Goal: Task Accomplishment & Management: Manage account settings

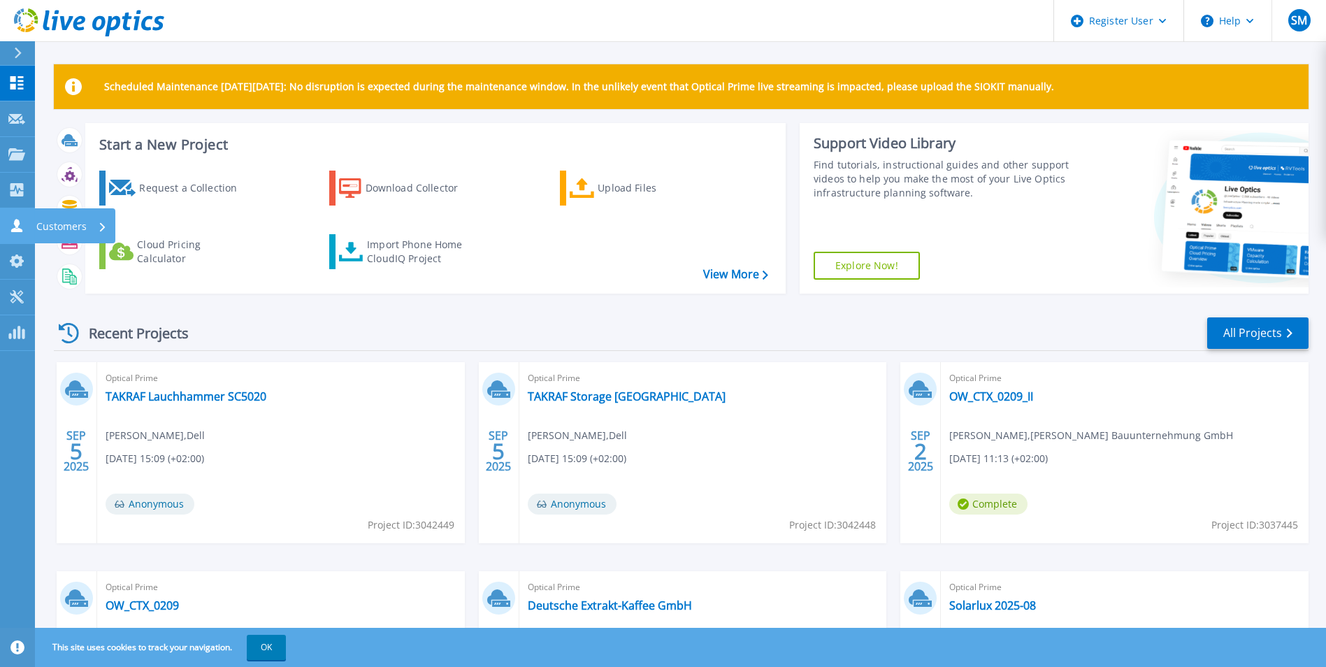
click at [13, 219] on icon at bounding box center [16, 225] width 17 height 13
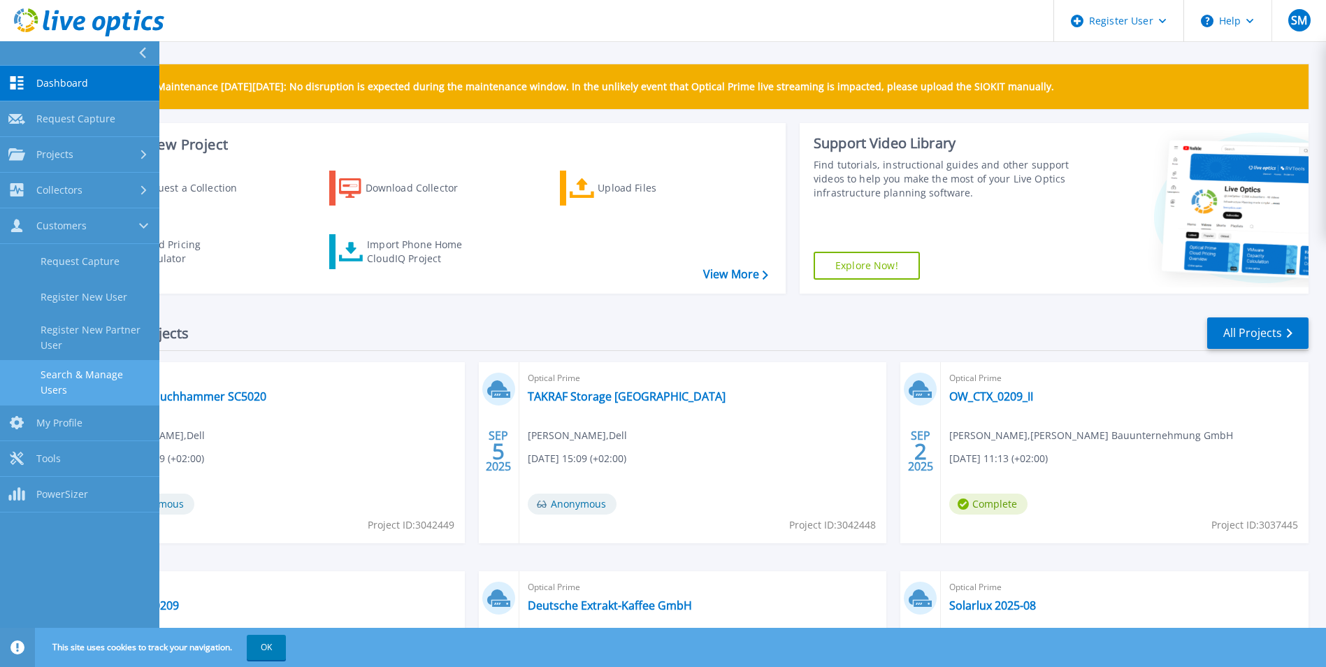
click at [106, 378] on link "Search & Manage Users" at bounding box center [79, 382] width 159 height 45
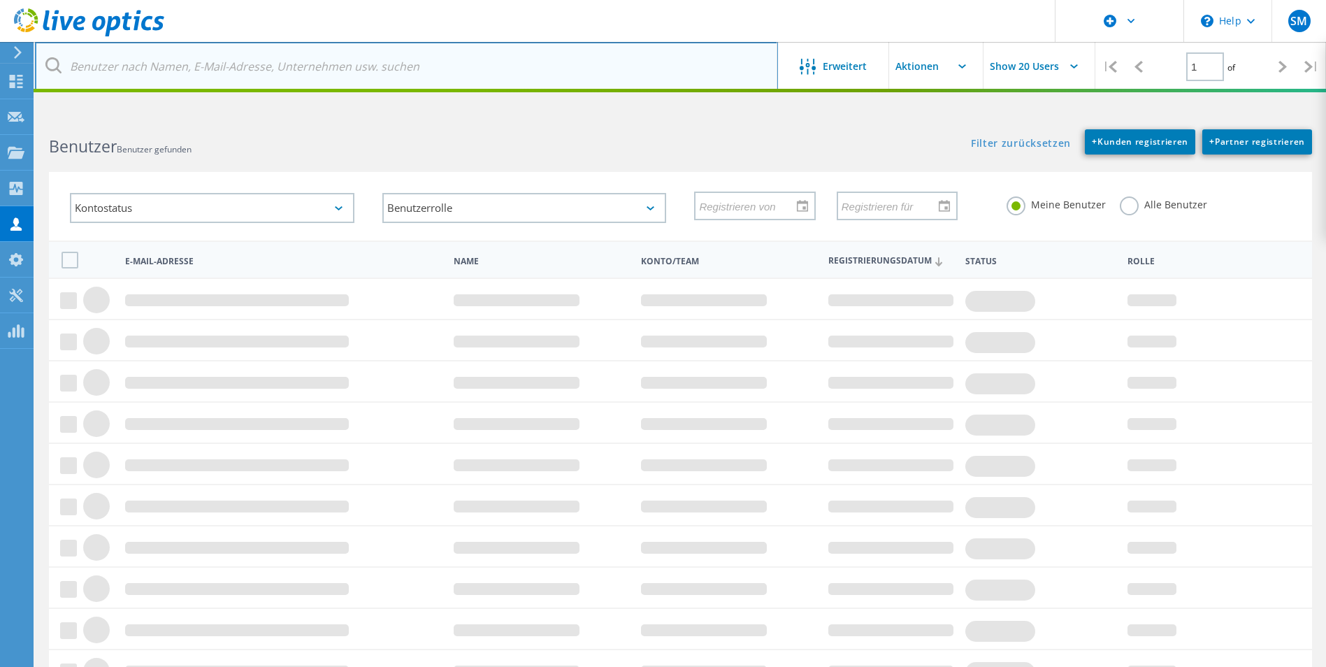
click at [275, 66] on input "text" at bounding box center [406, 66] width 743 height 49
paste input "ulrich.sme@alexanderwerk.com"
type input "ulrich.sme@alexanderwerk.com"
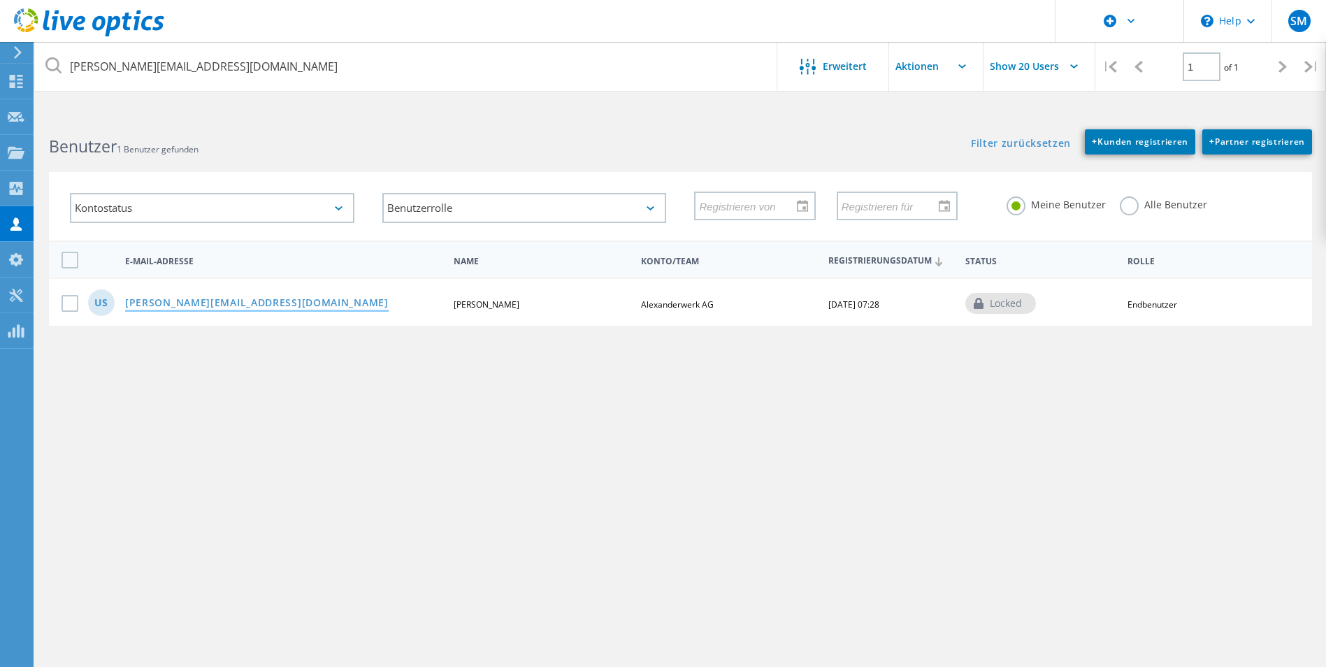
click at [263, 307] on link "ulrich.sme@alexanderwerk.com" at bounding box center [256, 304] width 263 height 12
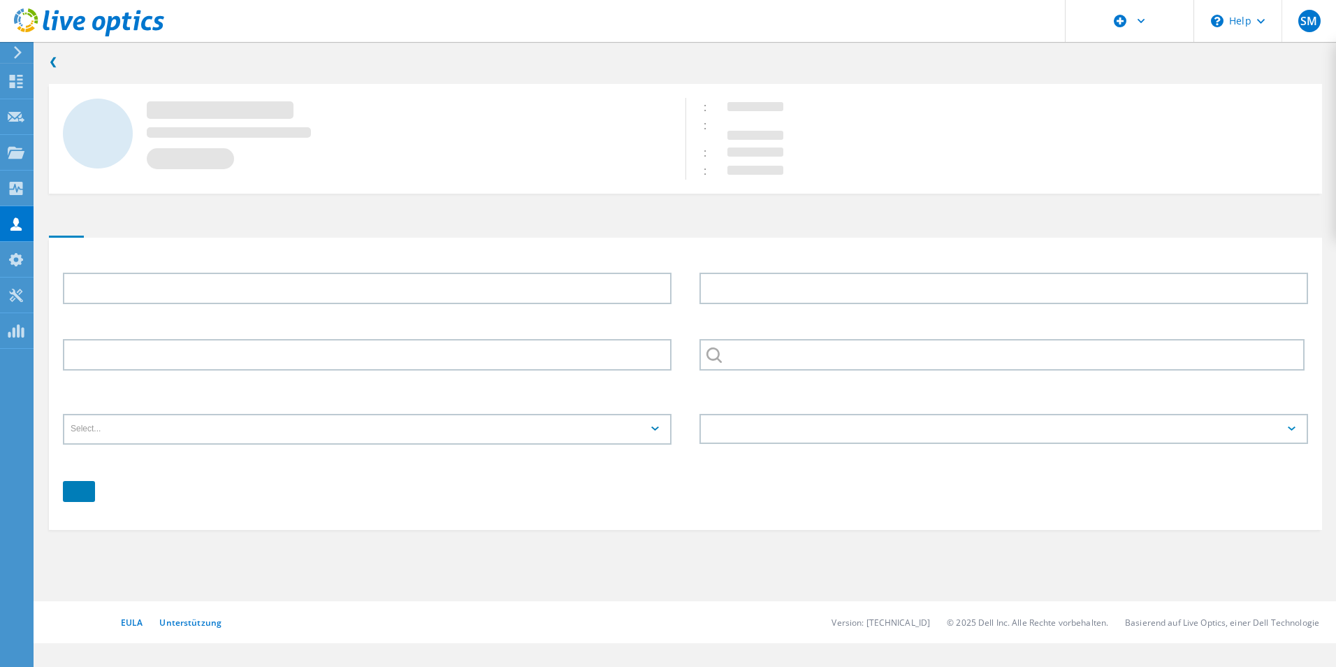
type input "Ulrich"
type input "Sme"
type input "Alexanderwerk AG"
type input "English"
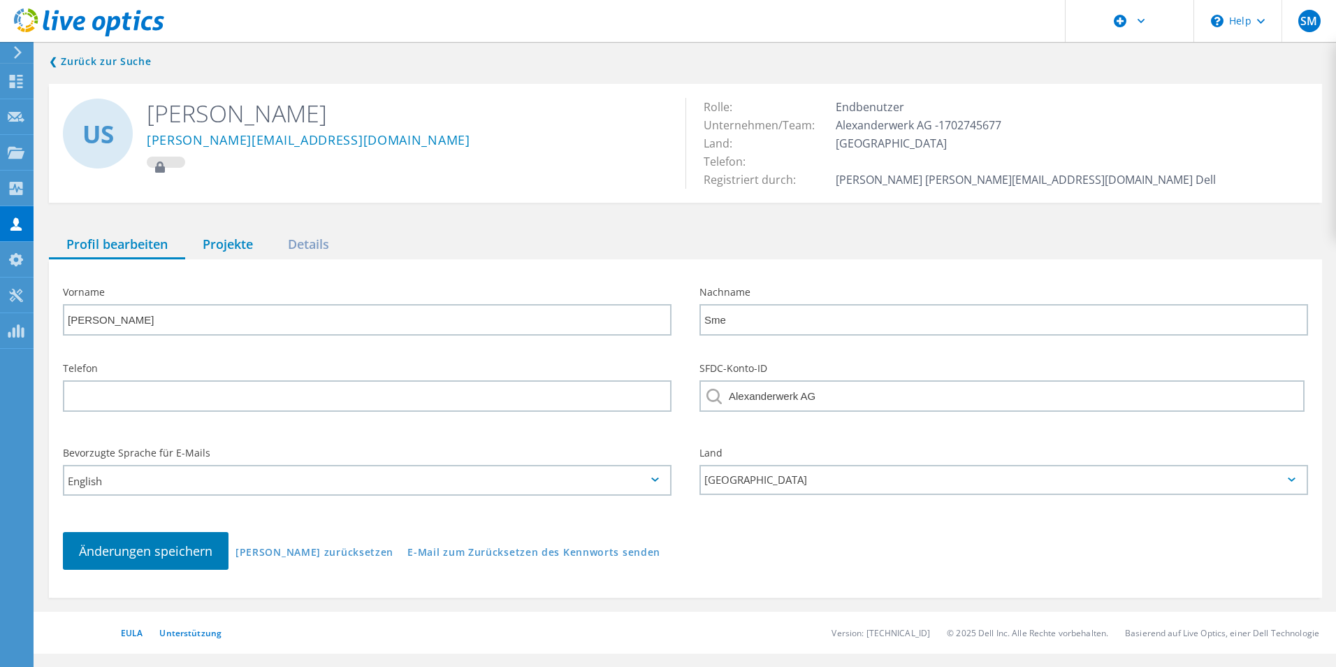
click at [236, 241] on div "Projekte" at bounding box center [227, 245] width 85 height 29
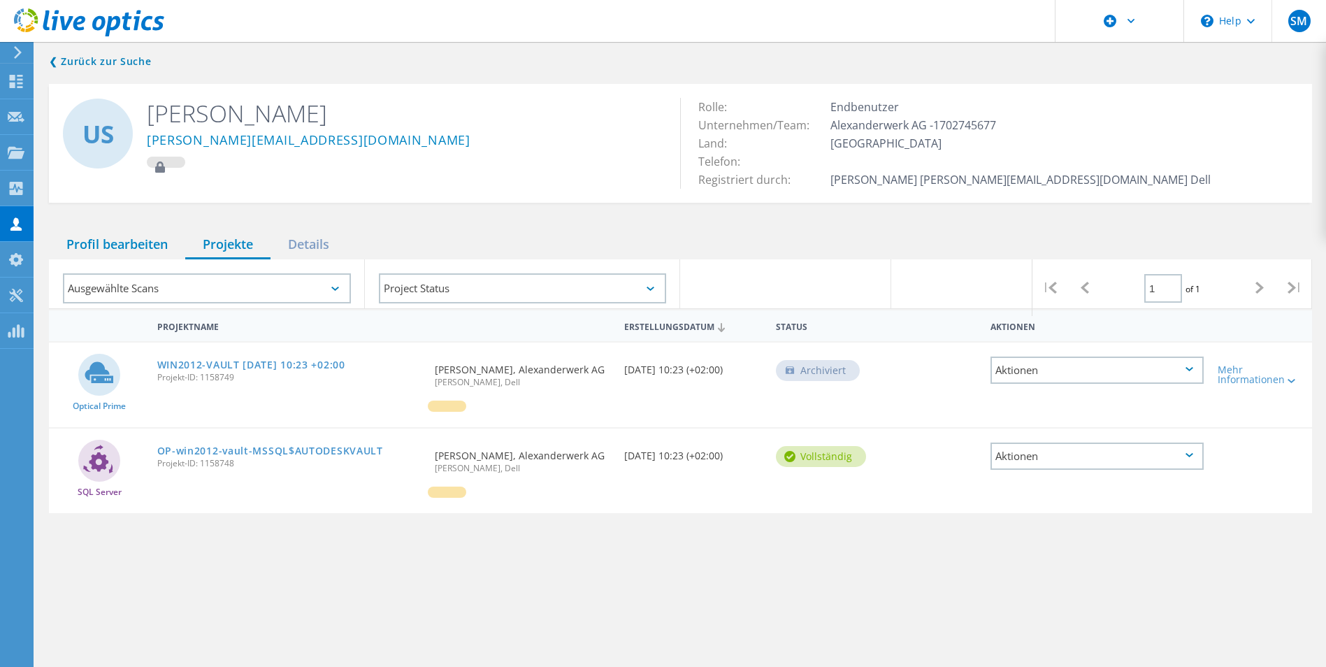
click at [125, 238] on div "Profil bearbeiten" at bounding box center [117, 245] width 136 height 29
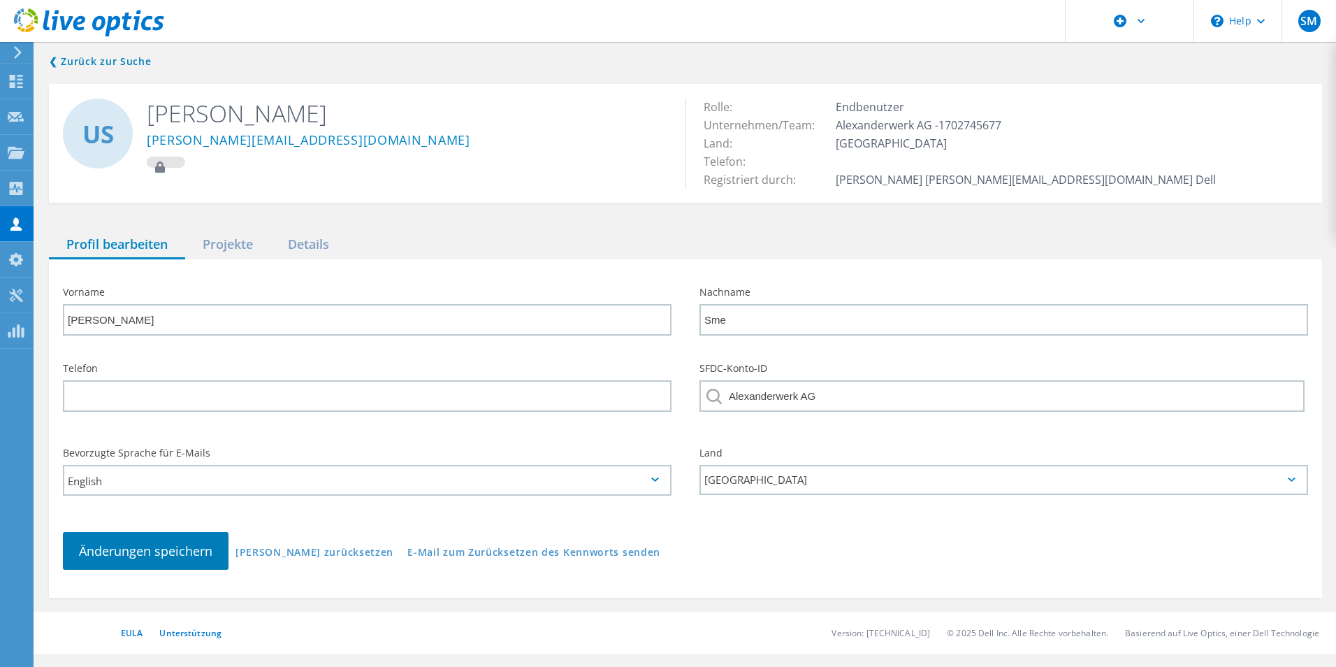
click at [306, 484] on input "English" at bounding box center [362, 479] width 596 height 29
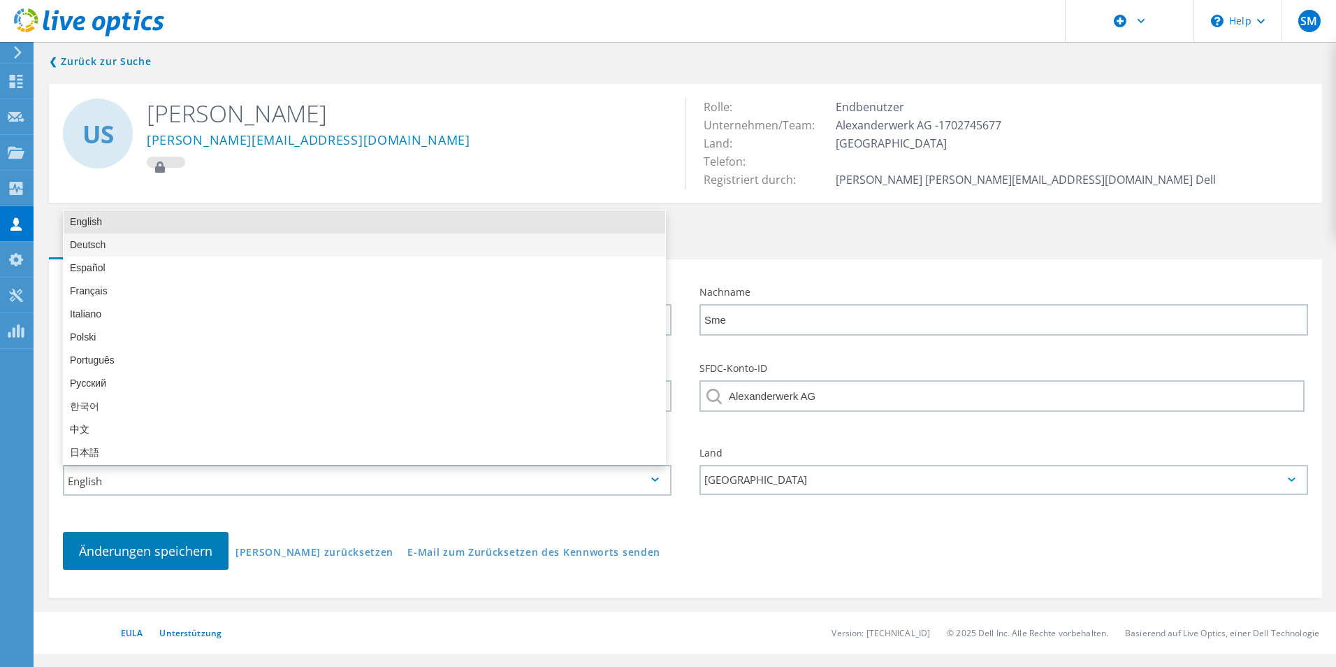
click at [304, 246] on div "Deutsch" at bounding box center [365, 244] width 602 height 23
type input "Deutsch"
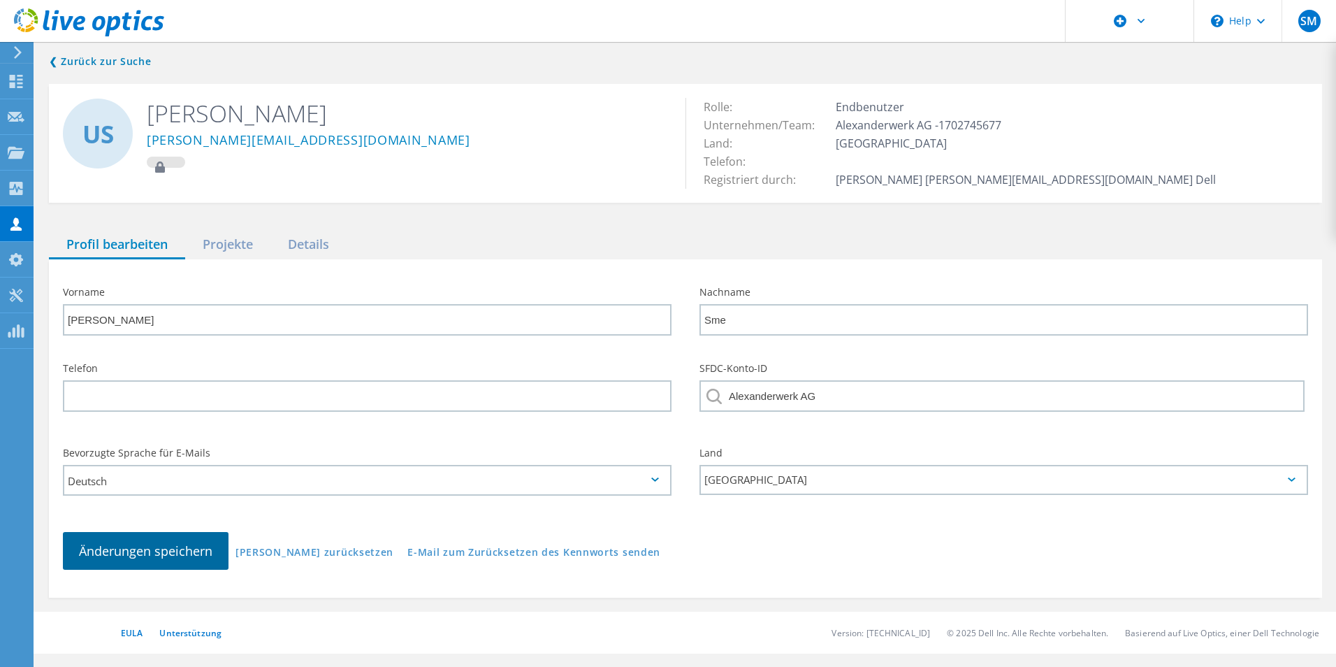
click at [150, 542] on span "Änderungen speichern" at bounding box center [145, 550] width 133 height 17
click at [313, 248] on div "Details" at bounding box center [308, 245] width 76 height 29
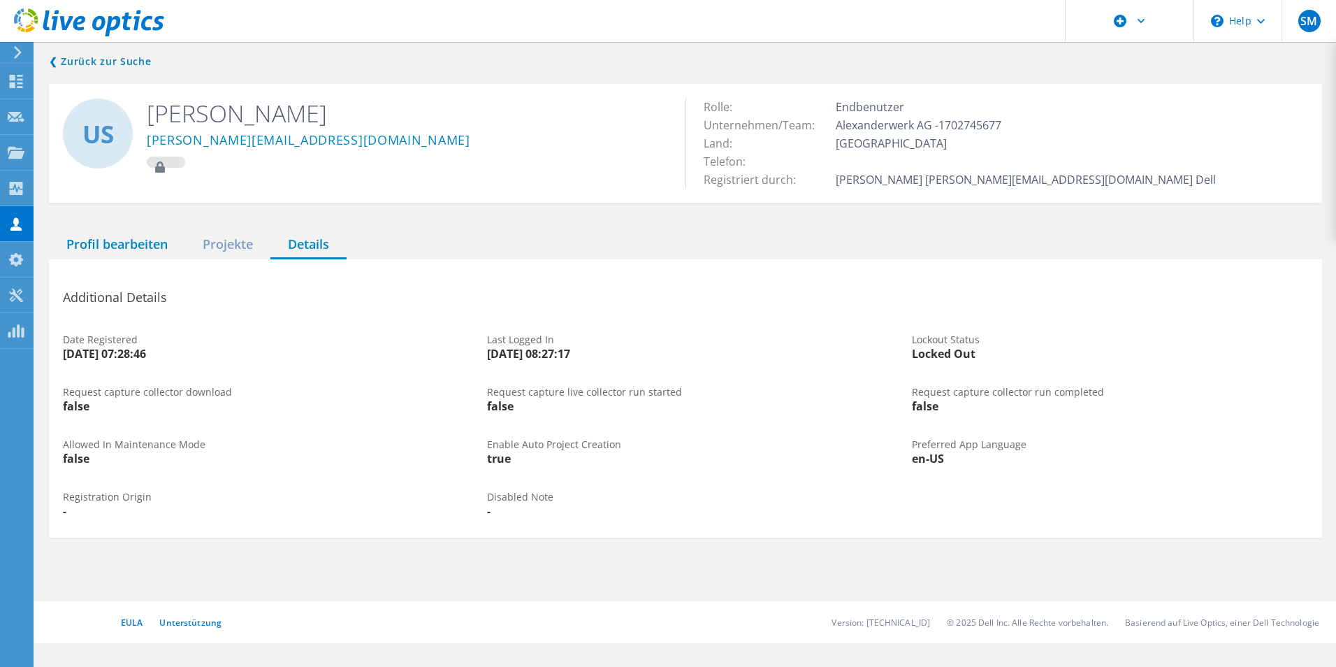
click at [124, 245] on div "Profil bearbeiten" at bounding box center [117, 245] width 136 height 29
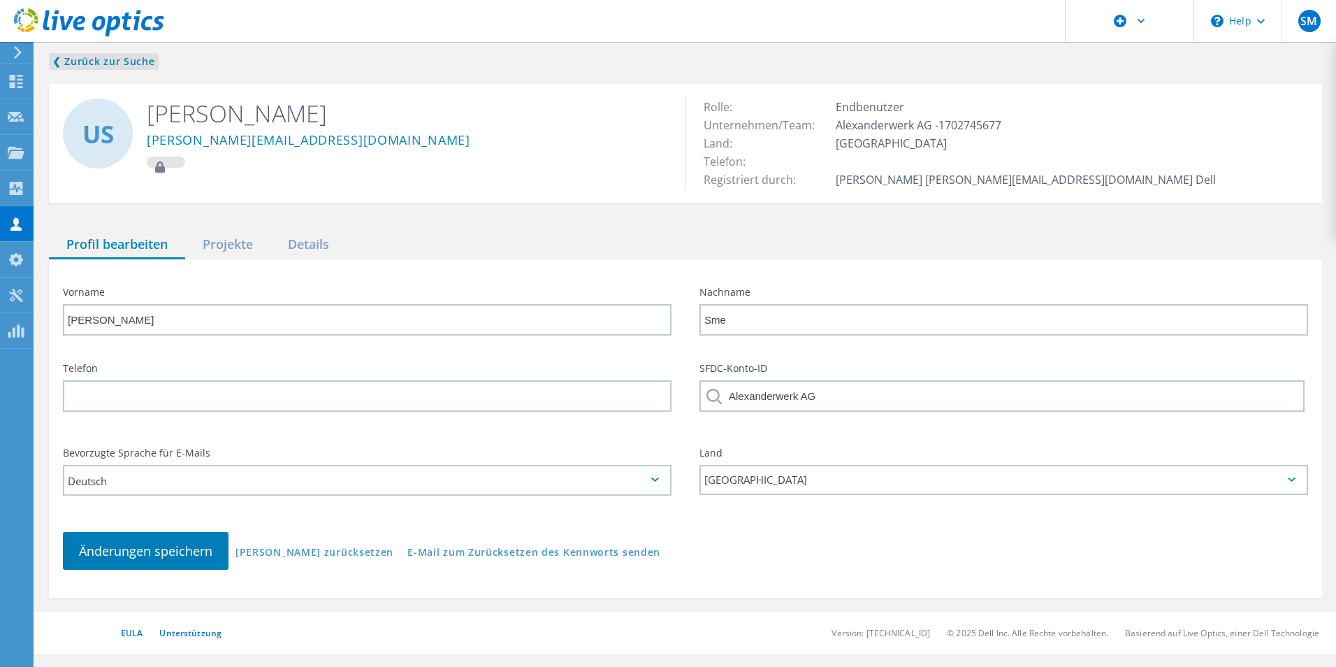
click at [85, 64] on link "❮ Zurück zur Suche" at bounding box center [104, 61] width 110 height 17
